Goal: Information Seeking & Learning: Learn about a topic

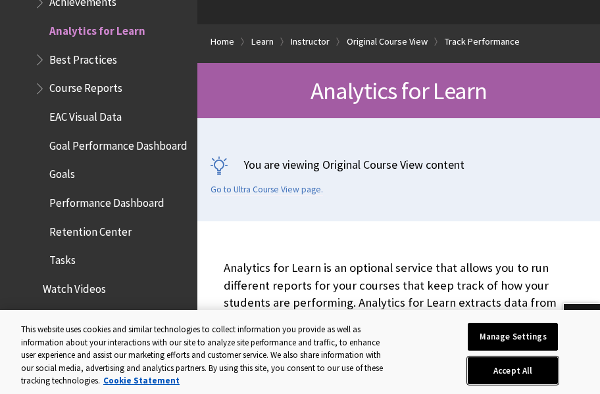
click at [494, 373] on button "Accept All" at bounding box center [512, 372] width 90 height 28
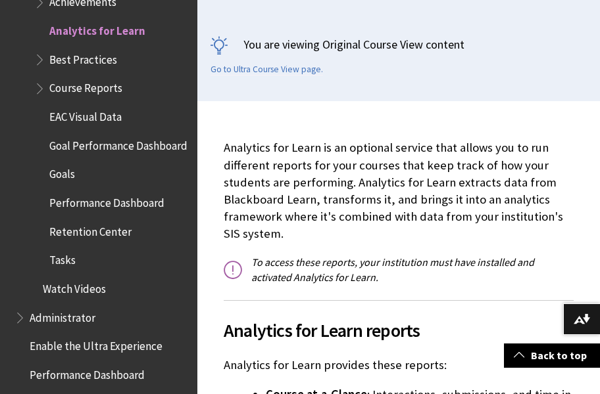
scroll to position [279, 0]
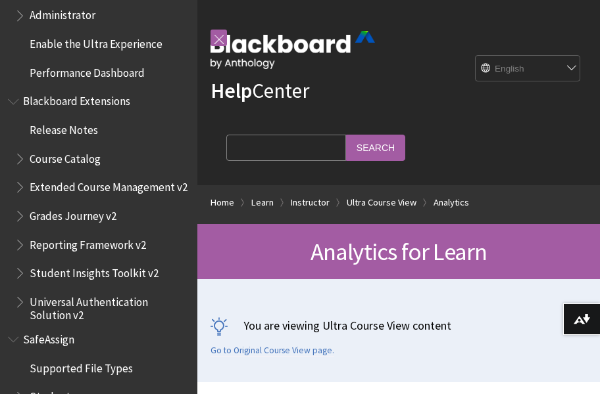
scroll to position [1, 0]
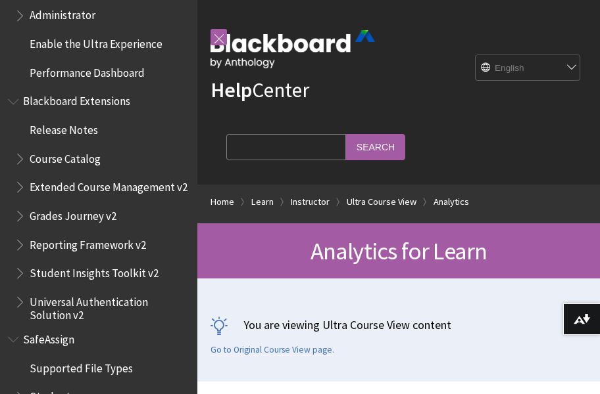
click at [216, 34] on link at bounding box center [218, 37] width 16 height 16
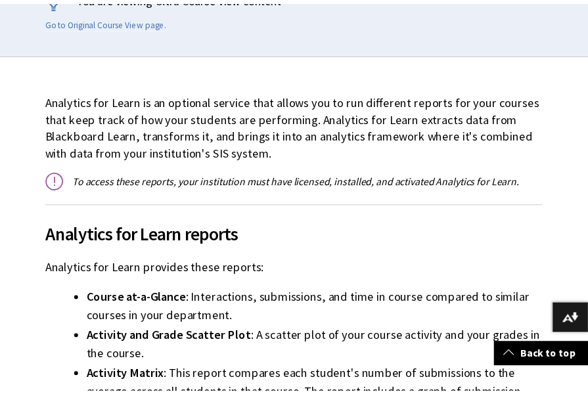
scroll to position [320, 0]
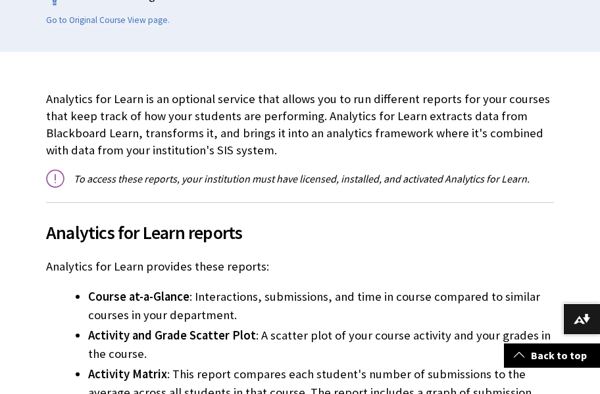
click at [323, 123] on p "Analytics for Learn is an optional service that allows you to run different rep…" at bounding box center [300, 125] width 508 height 69
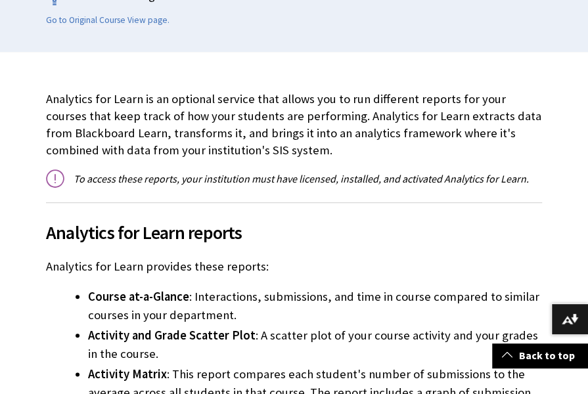
click at [250, 137] on p "Analytics for Learn is an optional service that allows you to run different rep…" at bounding box center [294, 125] width 496 height 69
click at [360, 188] on div "Analytics for Learn is an optional service that allows you to run different rep…" at bounding box center [294, 309] width 496 height 436
click at [422, 203] on h2 "Analytics for Learn reports" at bounding box center [294, 225] width 496 height 44
click at [266, 338] on li "Activity and Grade Scatter Plot : A scatter plot of your course activity and yo…" at bounding box center [315, 345] width 454 height 37
click at [398, 217] on h2 "Analytics for Learn reports" at bounding box center [294, 225] width 496 height 44
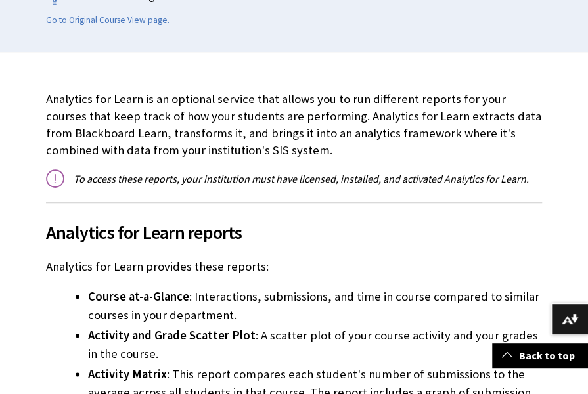
click at [418, 194] on div "Analytics for Learn is an optional service that allows you to run different rep…" at bounding box center [294, 309] width 496 height 436
click at [292, 107] on p "Analytics for Learn is an optional service that allows you to run different rep…" at bounding box center [294, 125] width 496 height 69
click at [350, 168] on div "Analytics for Learn is an optional service that allows you to run different rep…" at bounding box center [294, 309] width 496 height 436
click at [405, 124] on p "Analytics for Learn is an optional service that allows you to run different rep…" at bounding box center [294, 125] width 496 height 69
click at [433, 166] on div "Analytics for Learn is an optional service that allows you to run different rep…" at bounding box center [294, 309] width 496 height 436
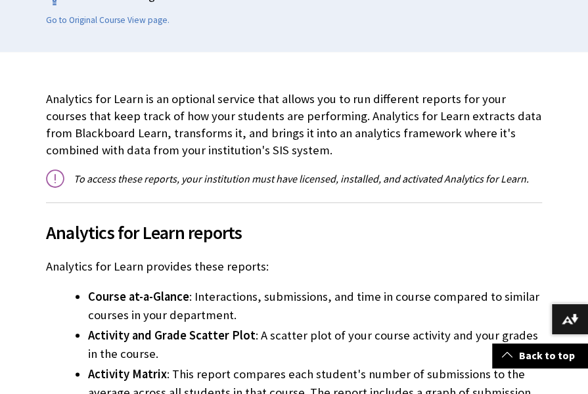
click at [300, 185] on p "To access these reports, your institution must have licensed, installed, and ac…" at bounding box center [294, 179] width 496 height 14
click at [269, 196] on div "Analytics for Learn is an optional service that allows you to run different rep…" at bounding box center [294, 309] width 496 height 436
drag, startPoint x: 302, startPoint y: 295, endPoint x: 264, endPoint y: 307, distance: 40.1
click at [302, 295] on li "Course at-a-Glance : Interactions, submissions, and time in course compared to …" at bounding box center [315, 306] width 454 height 37
click at [297, 265] on p "Analytics for Learn provides these reports:" at bounding box center [294, 266] width 496 height 17
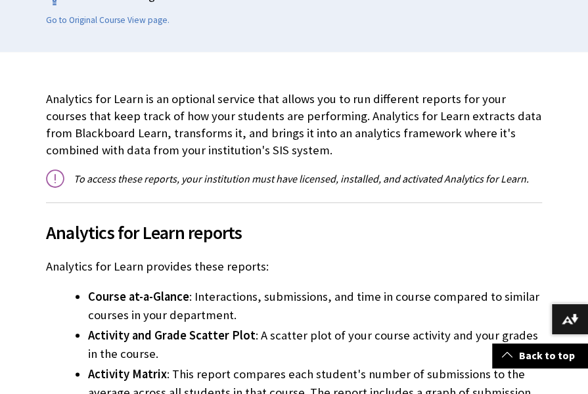
click at [397, 194] on div "Analytics for Learn is an optional service that allows you to run different rep…" at bounding box center [294, 309] width 496 height 436
click at [298, 275] on div "Analytics for Learn is an optional service that allows you to run different rep…" at bounding box center [294, 309] width 496 height 436
click at [280, 253] on div "Analytics for Learn is an optional service that allows you to run different rep…" at bounding box center [294, 309] width 496 height 436
click at [254, 229] on span "Analytics for Learn reports" at bounding box center [294, 233] width 496 height 28
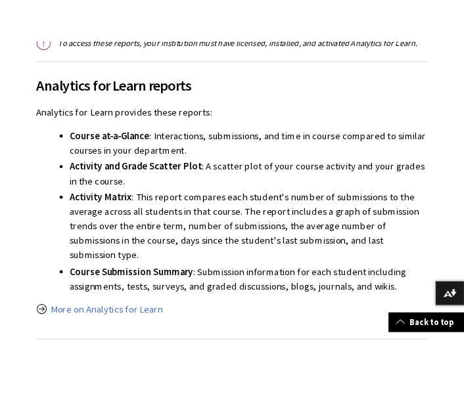
scroll to position [496, 0]
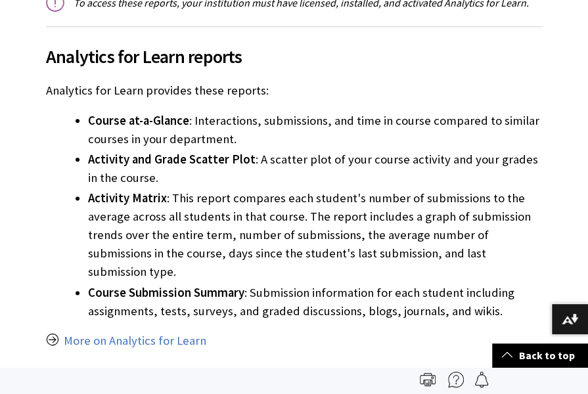
click at [168, 216] on li "Activity Matrix : This report compares each student's number of submissions to …" at bounding box center [315, 235] width 454 height 92
click at [199, 202] on li "Activity Matrix : This report compares each student's number of submissions to …" at bounding box center [315, 235] width 454 height 92
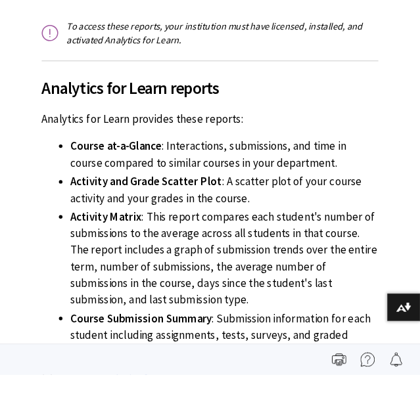
scroll to position [2217, 0]
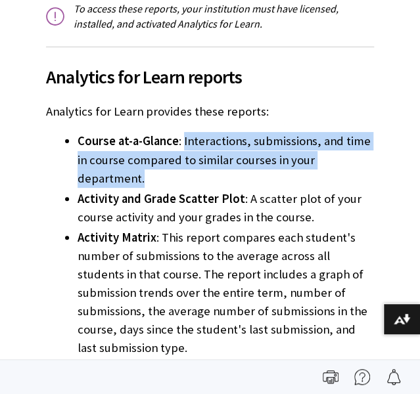
drag, startPoint x: 177, startPoint y: 143, endPoint x: 364, endPoint y: 162, distance: 188.4
click at [364, 162] on li "Course at-a-Glance : Interactions, submissions, and time in course compared to …" at bounding box center [226, 159] width 297 height 55
copy li "Interactions, submissions, and time in course compared to similar courses in yo…"
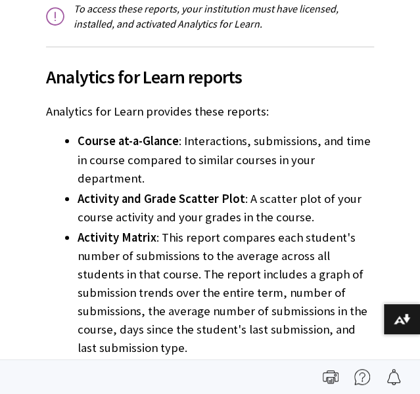
click at [88, 230] on span "Activity Matrix" at bounding box center [117, 237] width 79 height 15
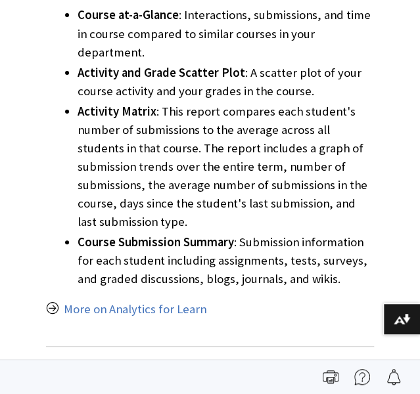
scroll to position [623, 0]
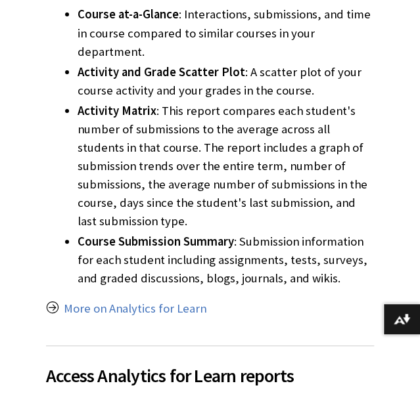
click at [185, 236] on li "Course Submission Summary : Submission information for each student including a…" at bounding box center [226, 260] width 297 height 55
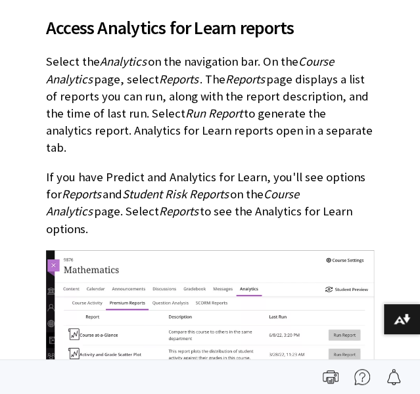
scroll to position [972, 0]
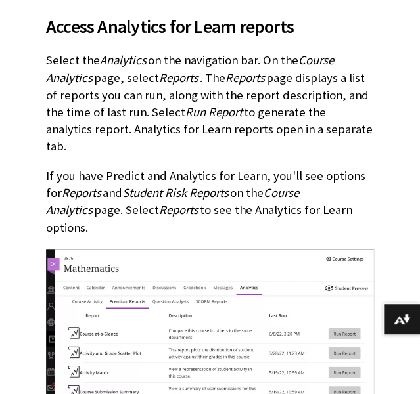
click at [160, 185] on span "Student Risk Reports" at bounding box center [175, 192] width 107 height 15
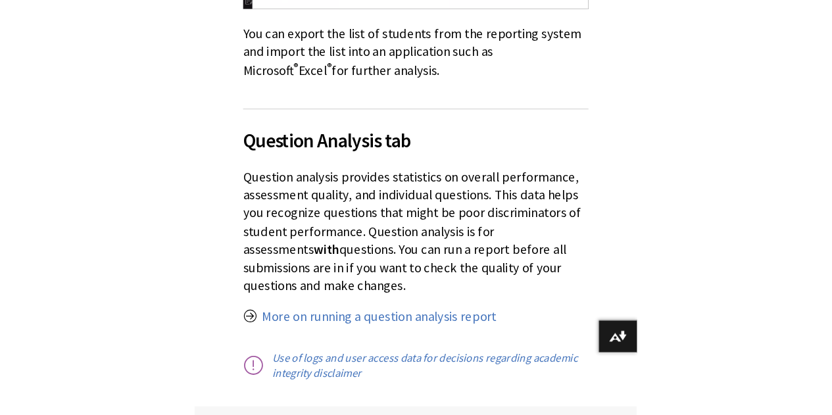
scroll to position [1379, 0]
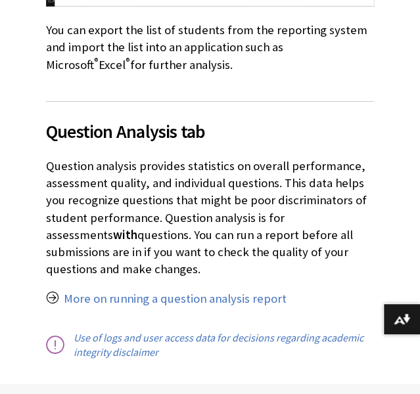
click at [135, 173] on p "Question analysis provides statistics on overall performance, assessment qualit…" at bounding box center [210, 218] width 328 height 120
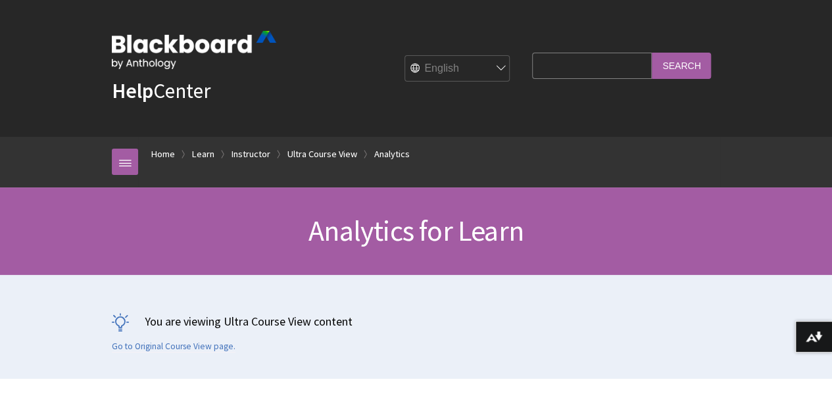
scroll to position [241, 0]
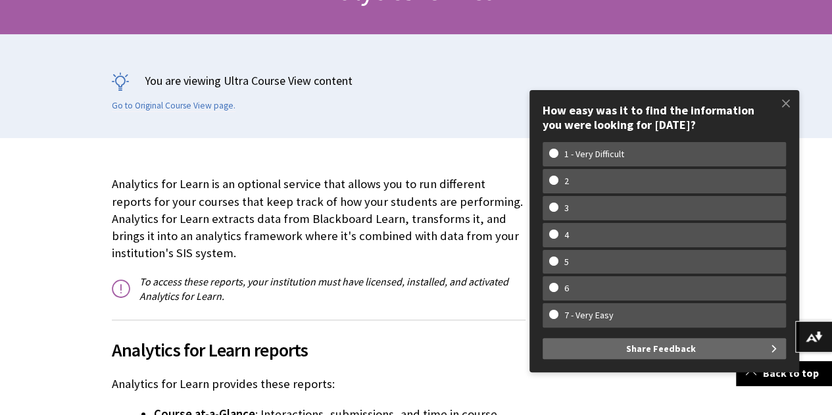
click at [782, 103] on span at bounding box center [786, 103] width 28 height 28
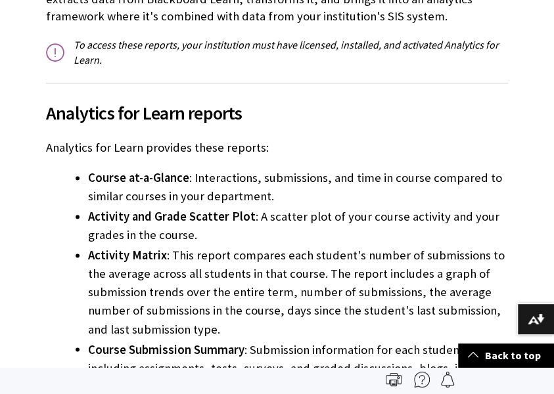
scroll to position [503, 0]
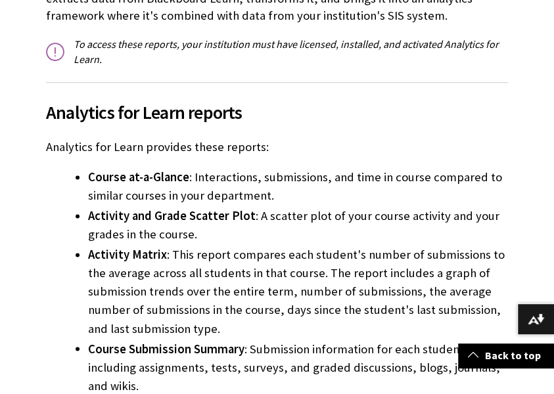
click at [421, 270] on li "Activity Matrix : This report compares each student's number of submissions to …" at bounding box center [298, 292] width 420 height 92
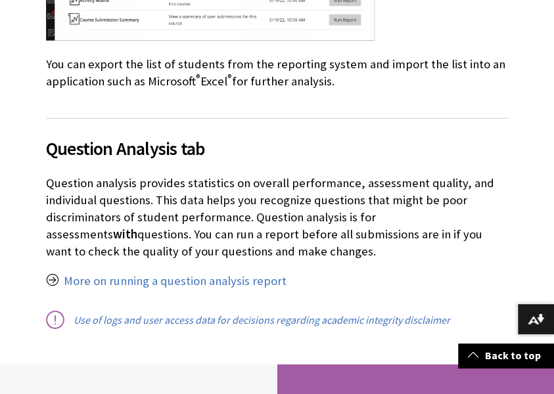
scroll to position [1374, 0]
